Goal: Task Accomplishment & Management: Use online tool/utility

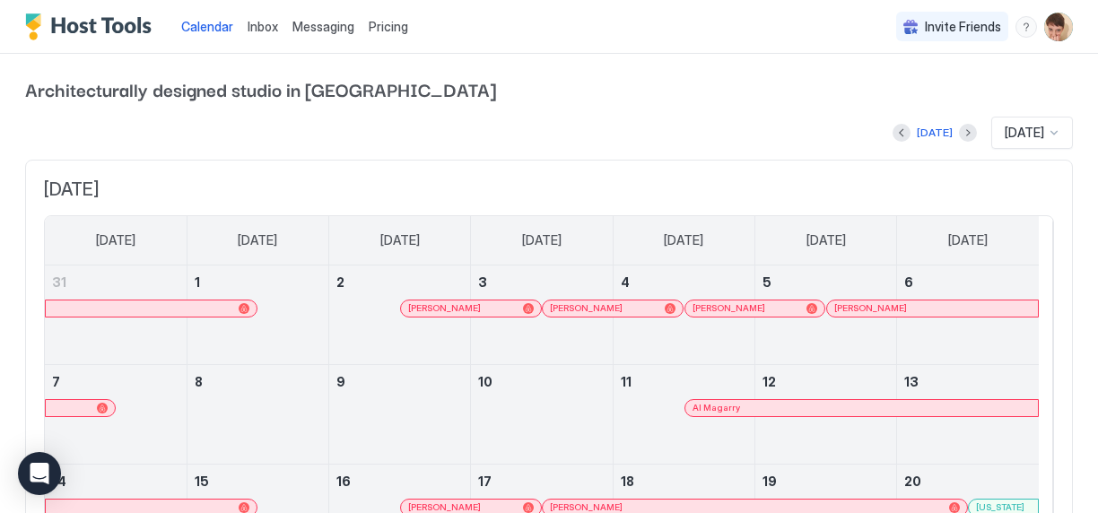
click at [307, 30] on span "Messaging" at bounding box center [323, 26] width 62 height 15
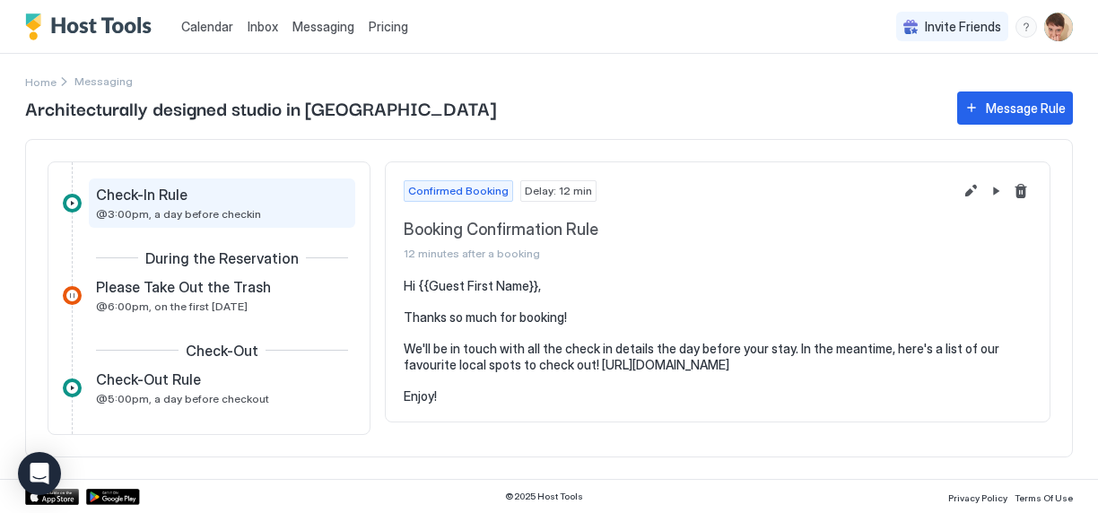
scroll to position [130, 0]
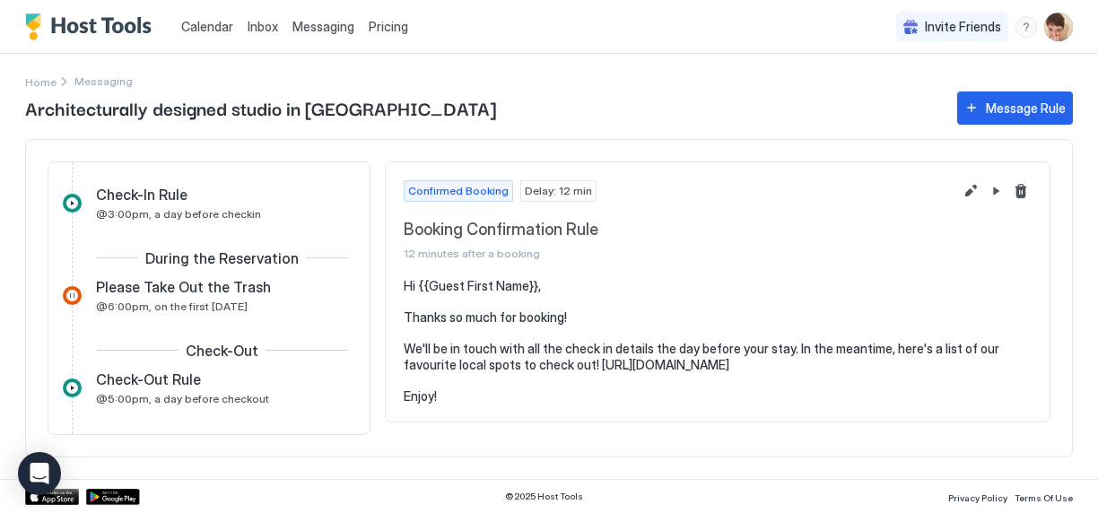
click at [765, 195] on div "Confirmed Booking Delay: 12 min" at bounding box center [678, 191] width 549 height 22
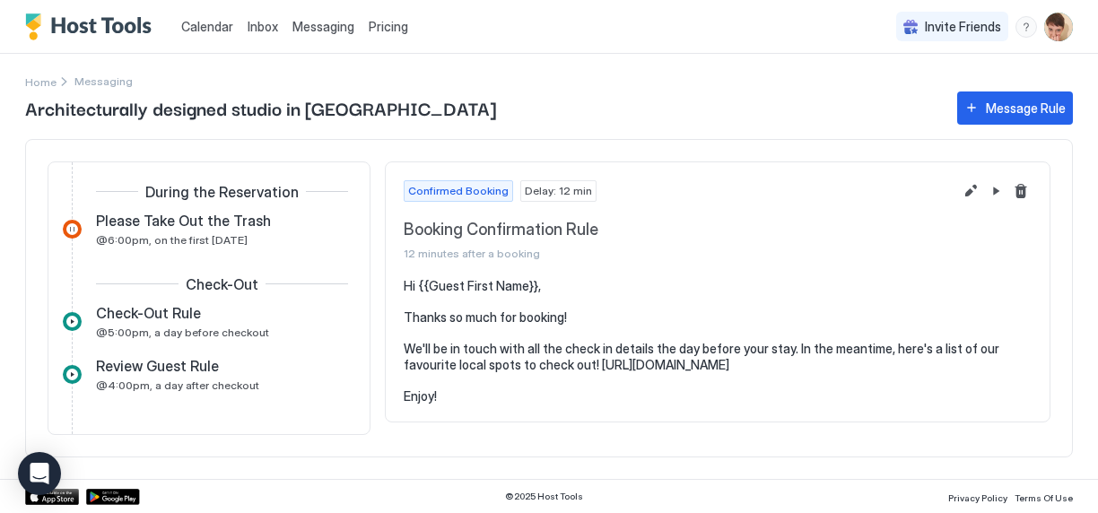
scroll to position [0, 0]
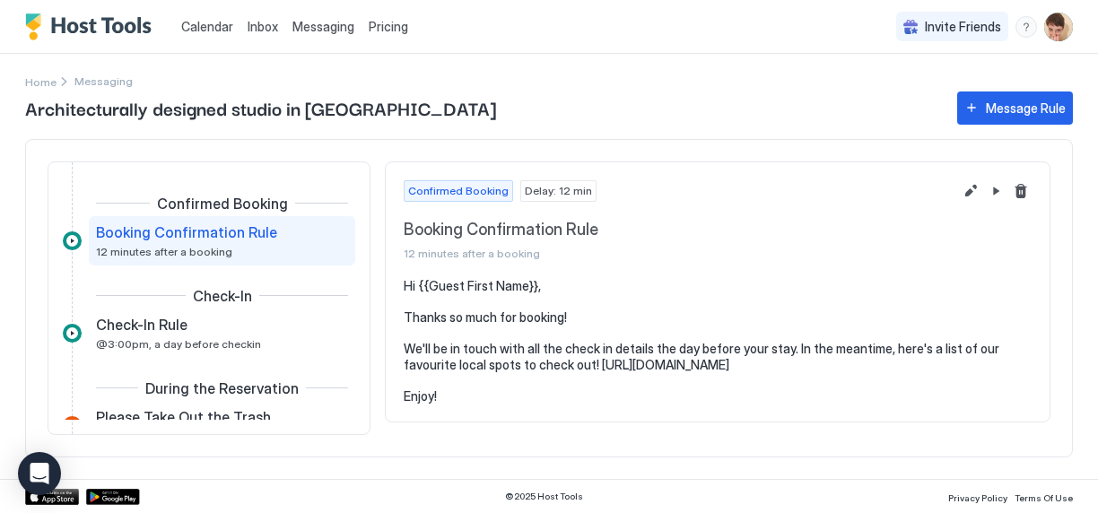
click at [267, 23] on span "Inbox" at bounding box center [263, 26] width 31 height 15
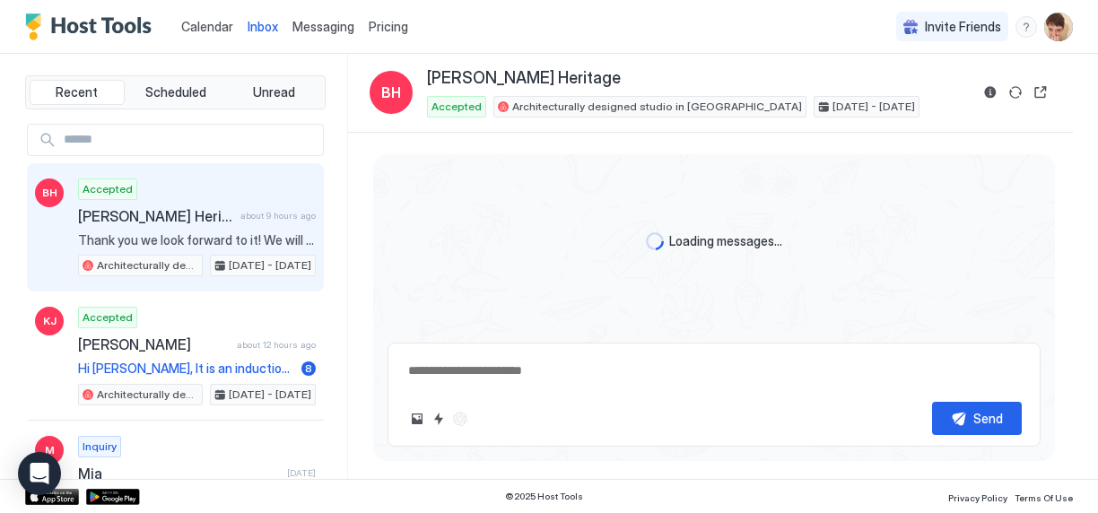
scroll to position [456, 0]
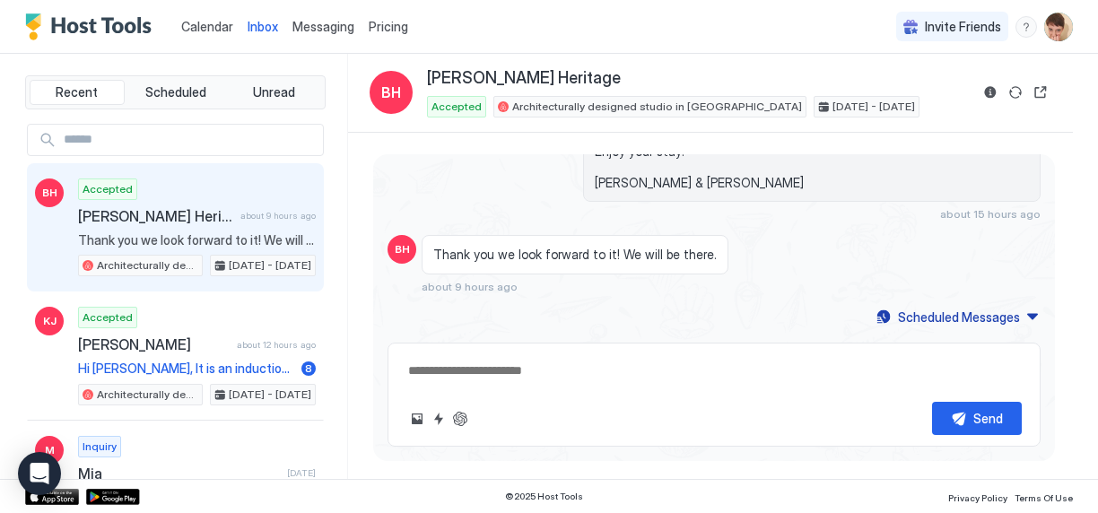
type textarea "*"
click at [315, 27] on span "Messaging" at bounding box center [323, 26] width 62 height 15
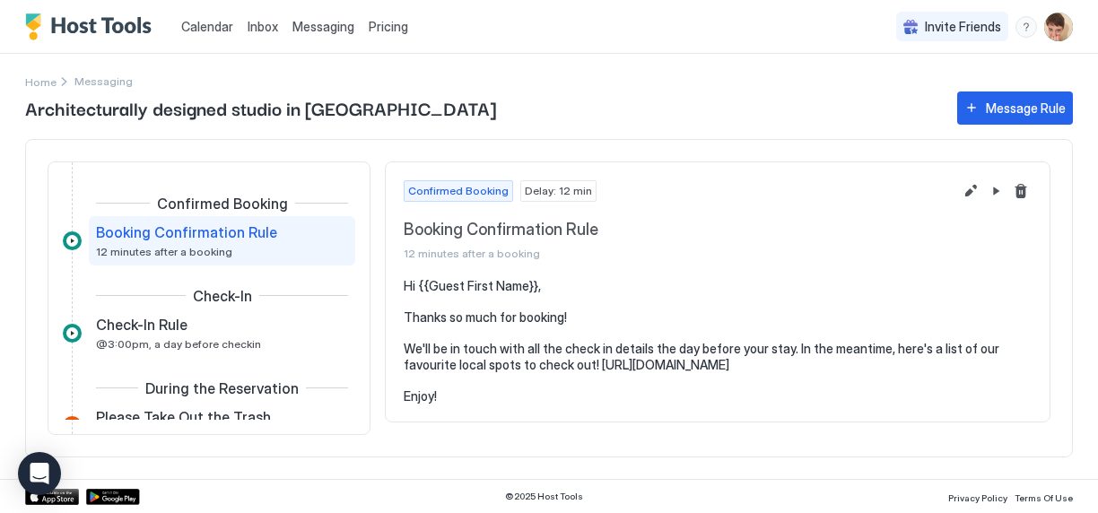
click at [392, 28] on span "Pricing" at bounding box center [388, 27] width 39 height 16
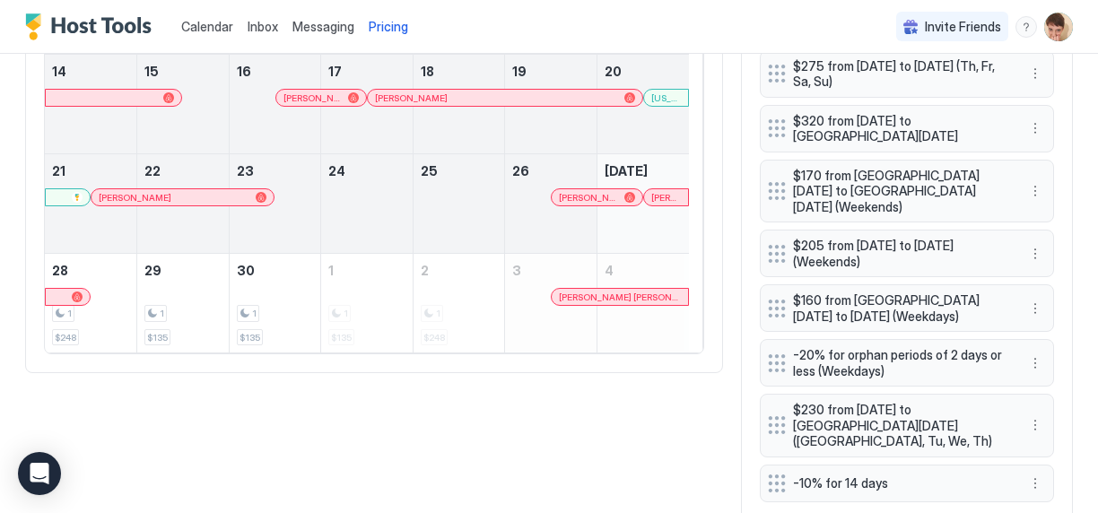
scroll to position [813, 0]
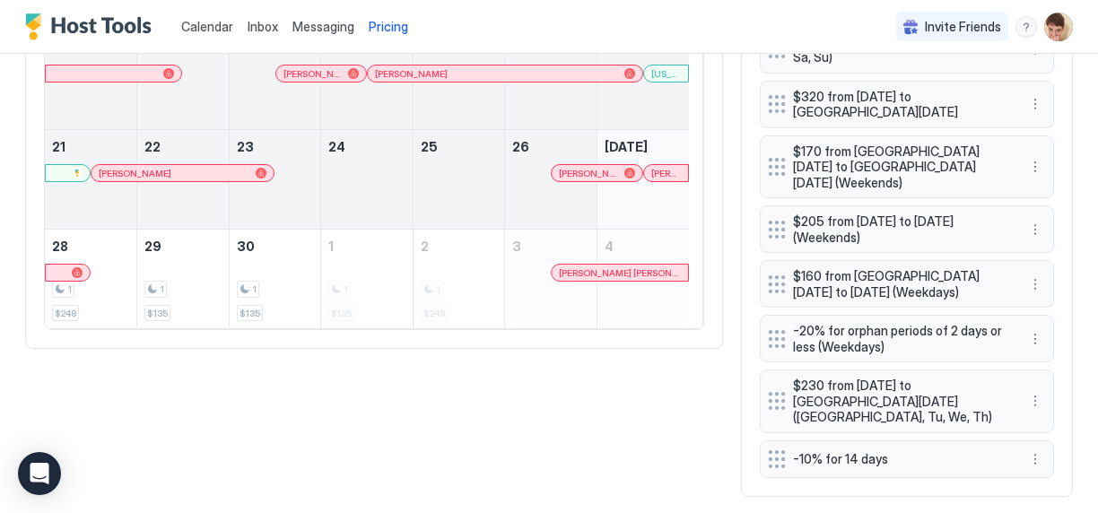
click at [689, 429] on div "[DATE] [DATE] [DATE] [DATE] [DATE] [DATE] [DATE] [DATE] [DATE] 31 1 2 [PERSON_N…" at bounding box center [549, 108] width 1048 height 777
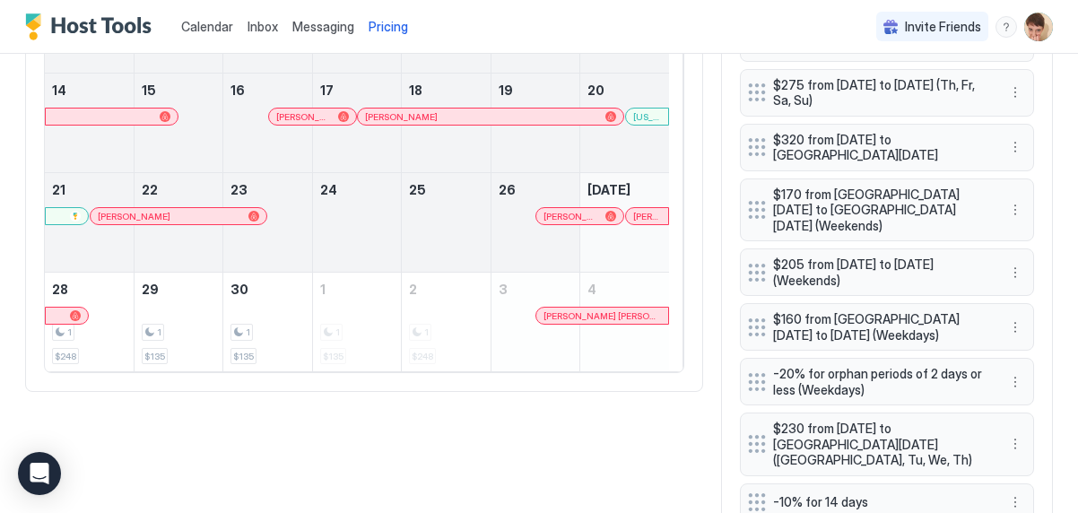
scroll to position [759, 0]
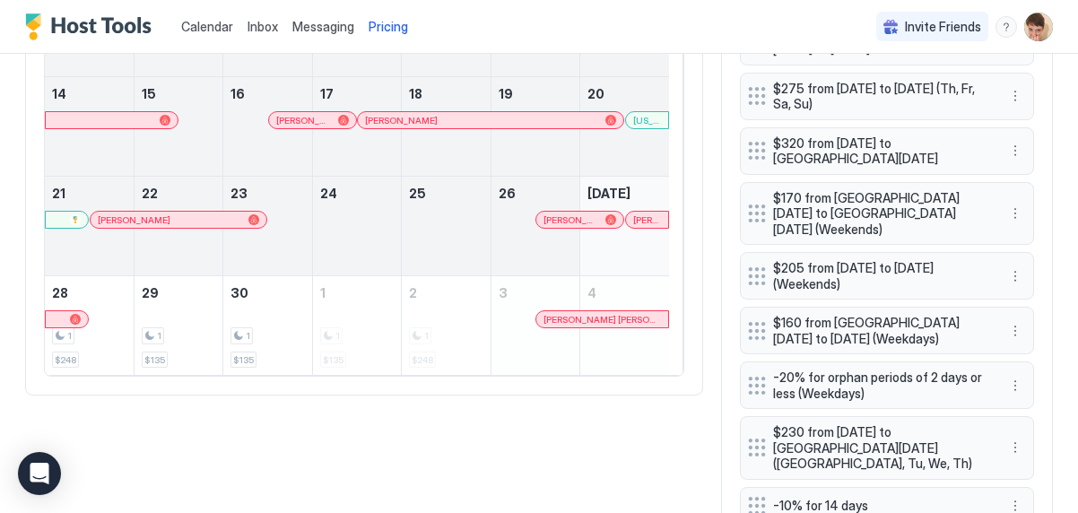
click at [327, 22] on span "Messaging" at bounding box center [323, 26] width 62 height 15
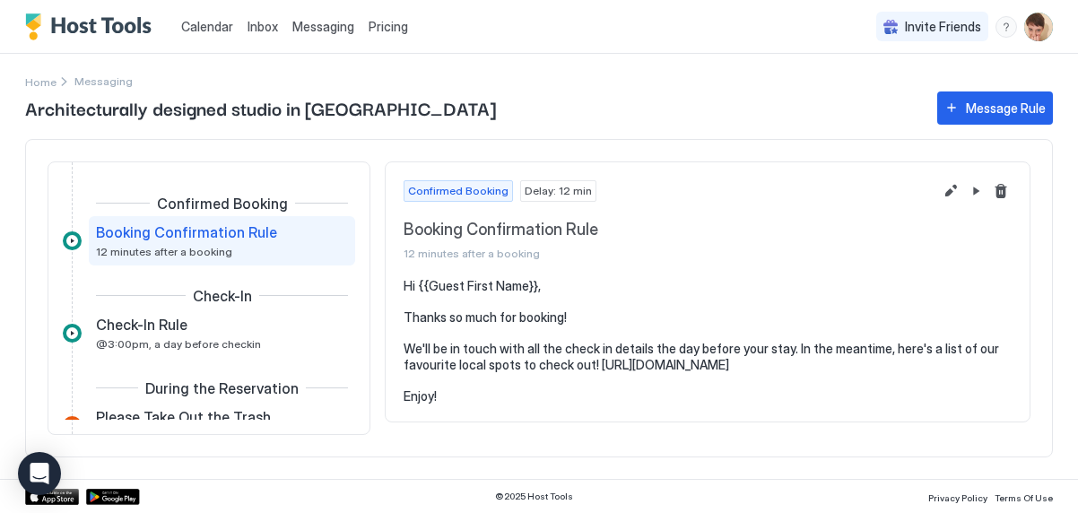
scroll to position [196, 0]
